Goal: Information Seeking & Learning: Learn about a topic

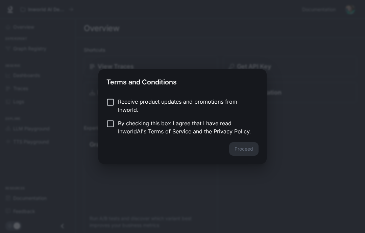
click at [248, 148] on div "Proceed" at bounding box center [182, 153] width 168 height 22
click at [238, 145] on button "Proceed" at bounding box center [243, 149] width 29 height 14
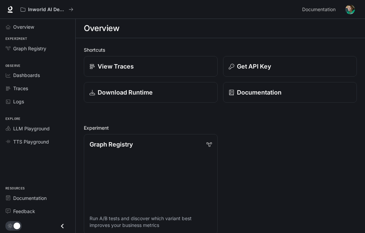
click at [98, 65] on p "View Traces" at bounding box center [116, 66] width 36 height 9
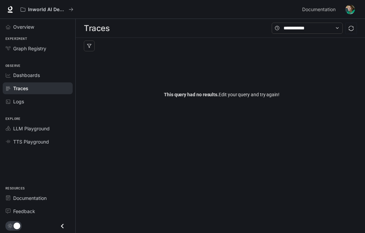
click at [111, 33] on div "Traces" at bounding box center [220, 28] width 289 height 19
click at [89, 38] on div "Traces" at bounding box center [220, 28] width 289 height 19
click at [90, 46] on icon "button" at bounding box center [89, 46] width 5 height 5
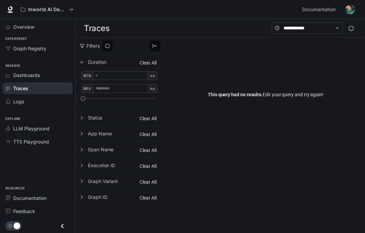
click at [87, 134] on div at bounding box center [84, 133] width 8 height 7
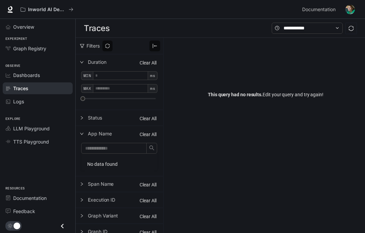
click at [88, 137] on span "App Name" at bounding box center [123, 134] width 71 height 6
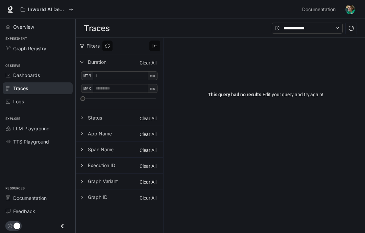
click at [89, 137] on span "App Name" at bounding box center [123, 134] width 71 height 6
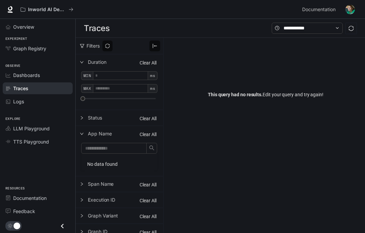
click at [85, 136] on div at bounding box center [84, 133] width 8 height 7
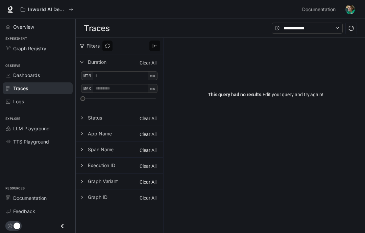
click at [81, 136] on icon "right" at bounding box center [82, 134] width 4 height 4
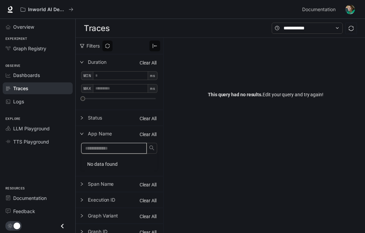
click at [94, 146] on input "text" at bounding box center [114, 148] width 66 height 11
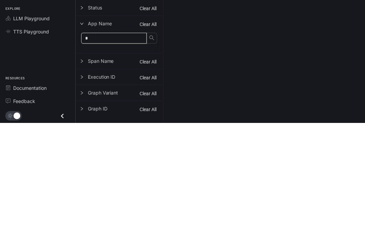
type input "*"
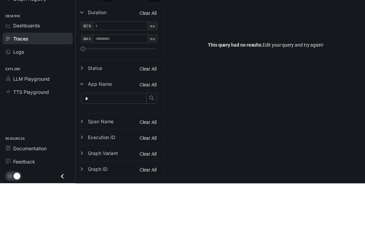
scroll to position [50, 0]
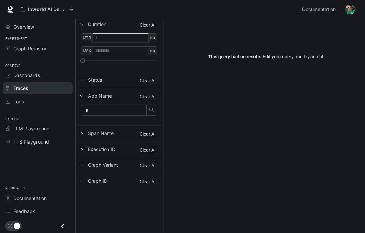
click at [111, 33] on input "number" at bounding box center [120, 37] width 55 height 9
type input "****"
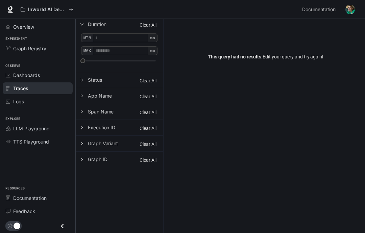
scroll to position [50, 0]
click at [113, 46] on input "number" at bounding box center [120, 50] width 55 height 9
type input "*****"
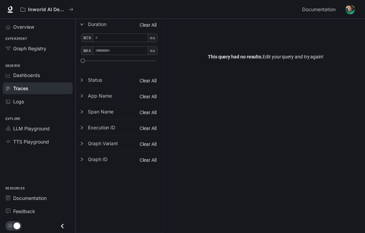
click at [80, 94] on icon "right" at bounding box center [82, 96] width 4 height 4
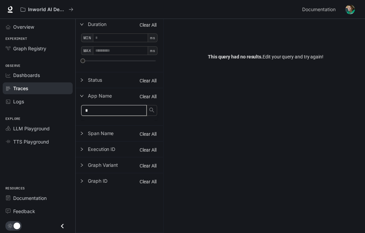
click at [93, 105] on input "*" at bounding box center [114, 110] width 66 height 11
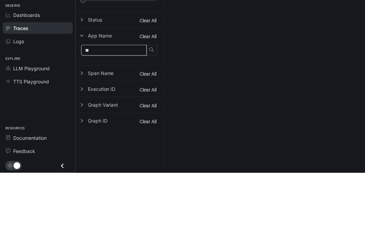
type input "*"
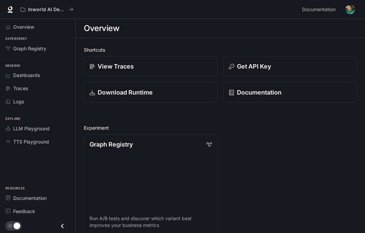
click at [74, 228] on div "main menu drawer" at bounding box center [37, 226] width 75 height 14
click at [75, 229] on div "Portal Overview Experiment Graph Registry Observe Dashboards Traces Logs Explor…" at bounding box center [38, 126] width 76 height 214
click at [62, 227] on icon "Close drawer" at bounding box center [62, 226] width 3 height 5
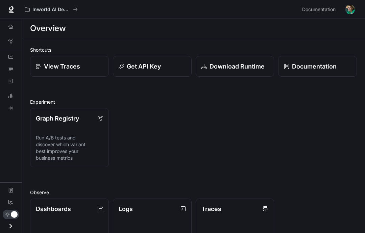
click at [62, 227] on link "Dashboards View and analyze your workspace metrics" at bounding box center [69, 228] width 79 height 59
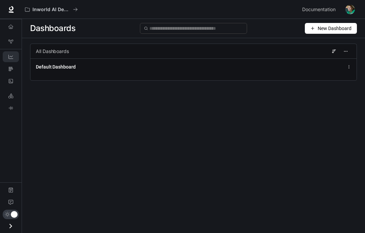
click at [9, 229] on icon "Open drawer" at bounding box center [10, 226] width 9 height 9
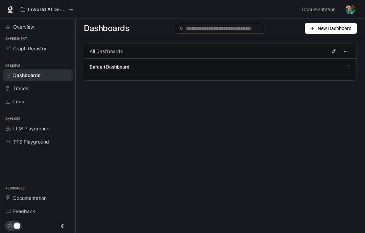
click at [67, 230] on button "Close drawer" at bounding box center [62, 226] width 15 height 14
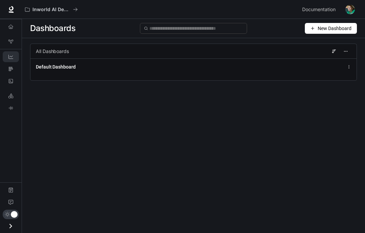
click at [8, 230] on icon "Open drawer" at bounding box center [10, 226] width 9 height 9
